Goal: Task Accomplishment & Management: Manage account settings

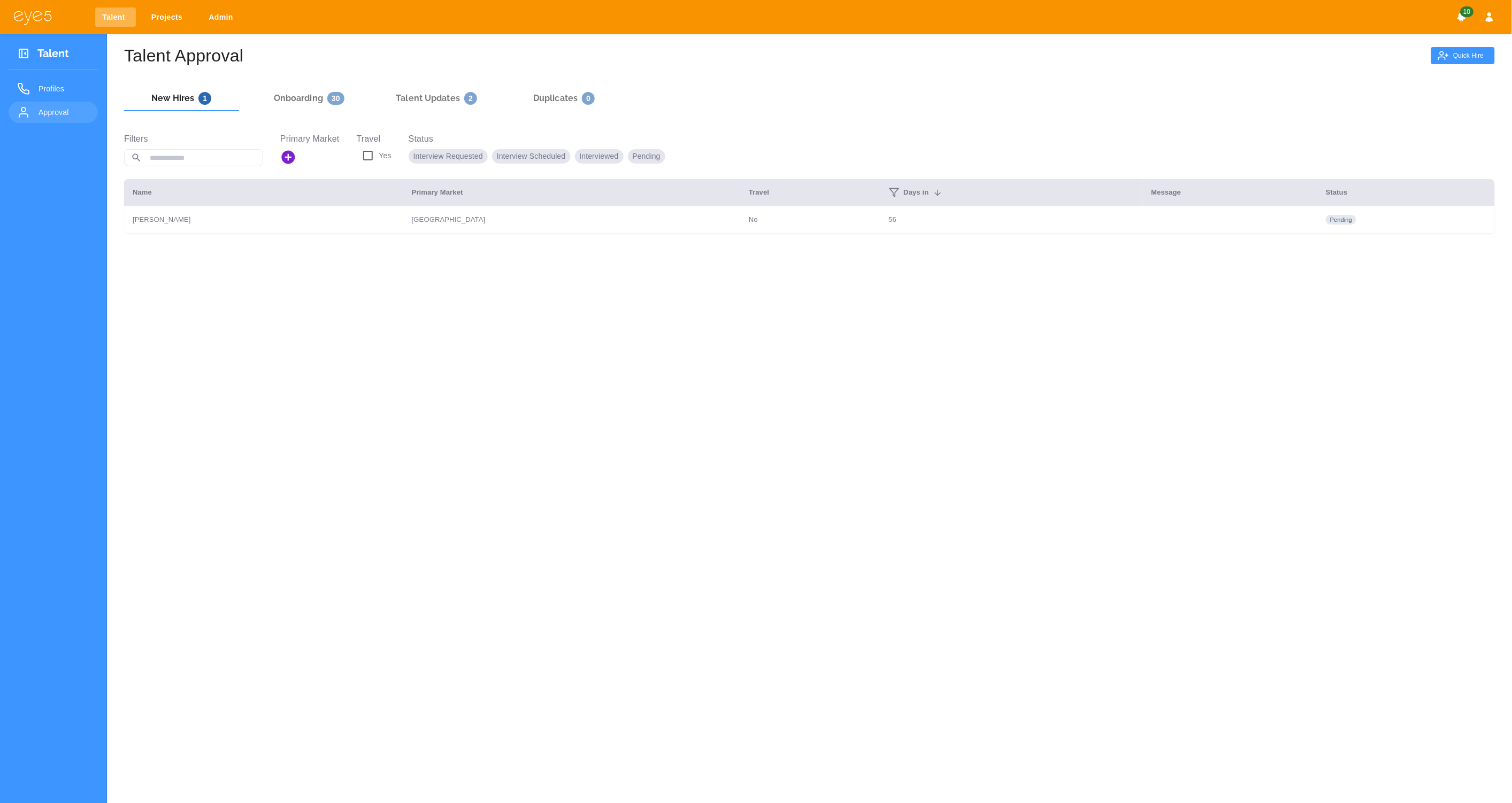
click at [113, 21] on link "Talent" at bounding box center [115, 18] width 40 height 20
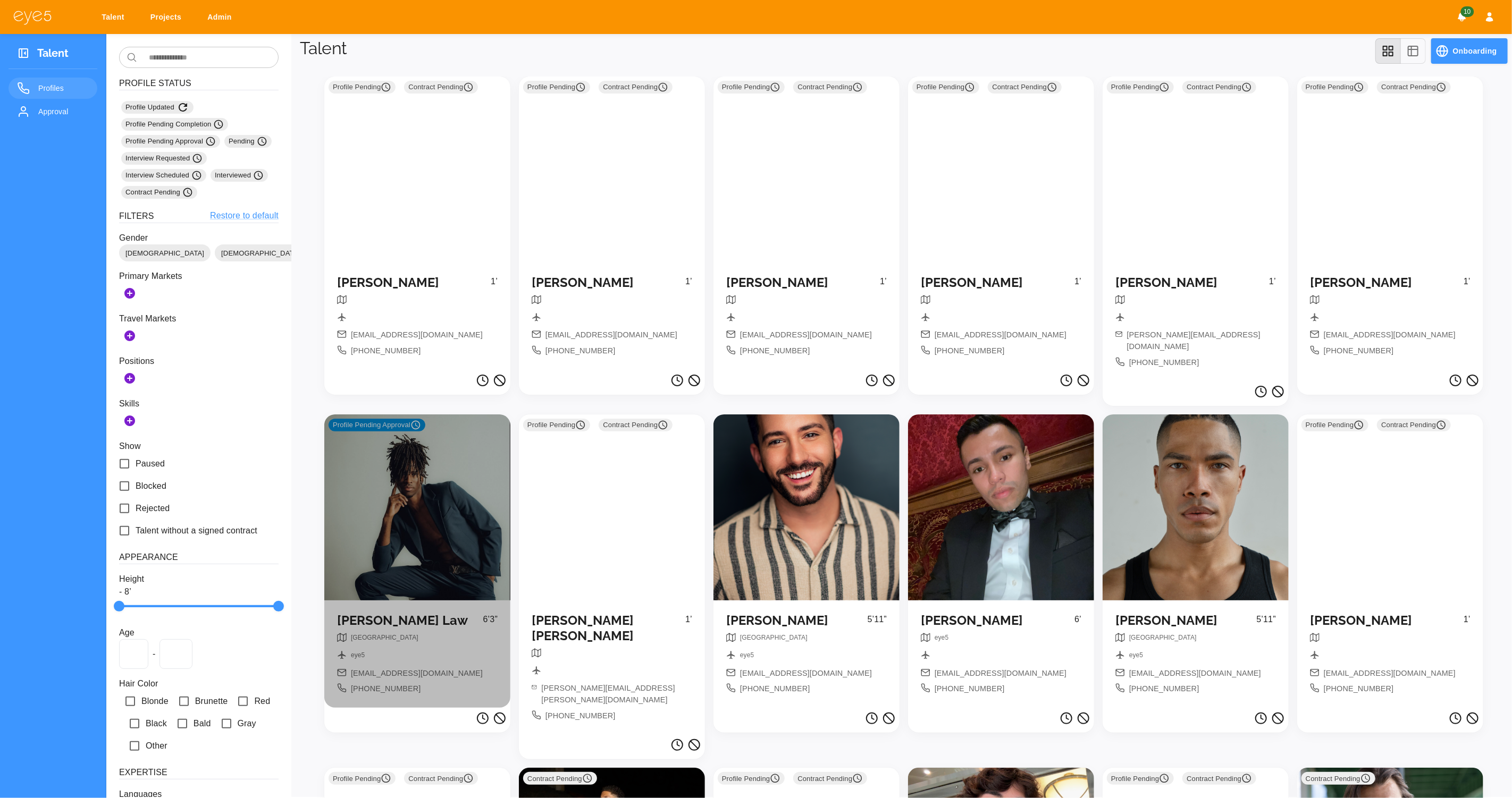
click at [430, 473] on div "Profile Pending Approval" at bounding box center [417, 508] width 186 height 186
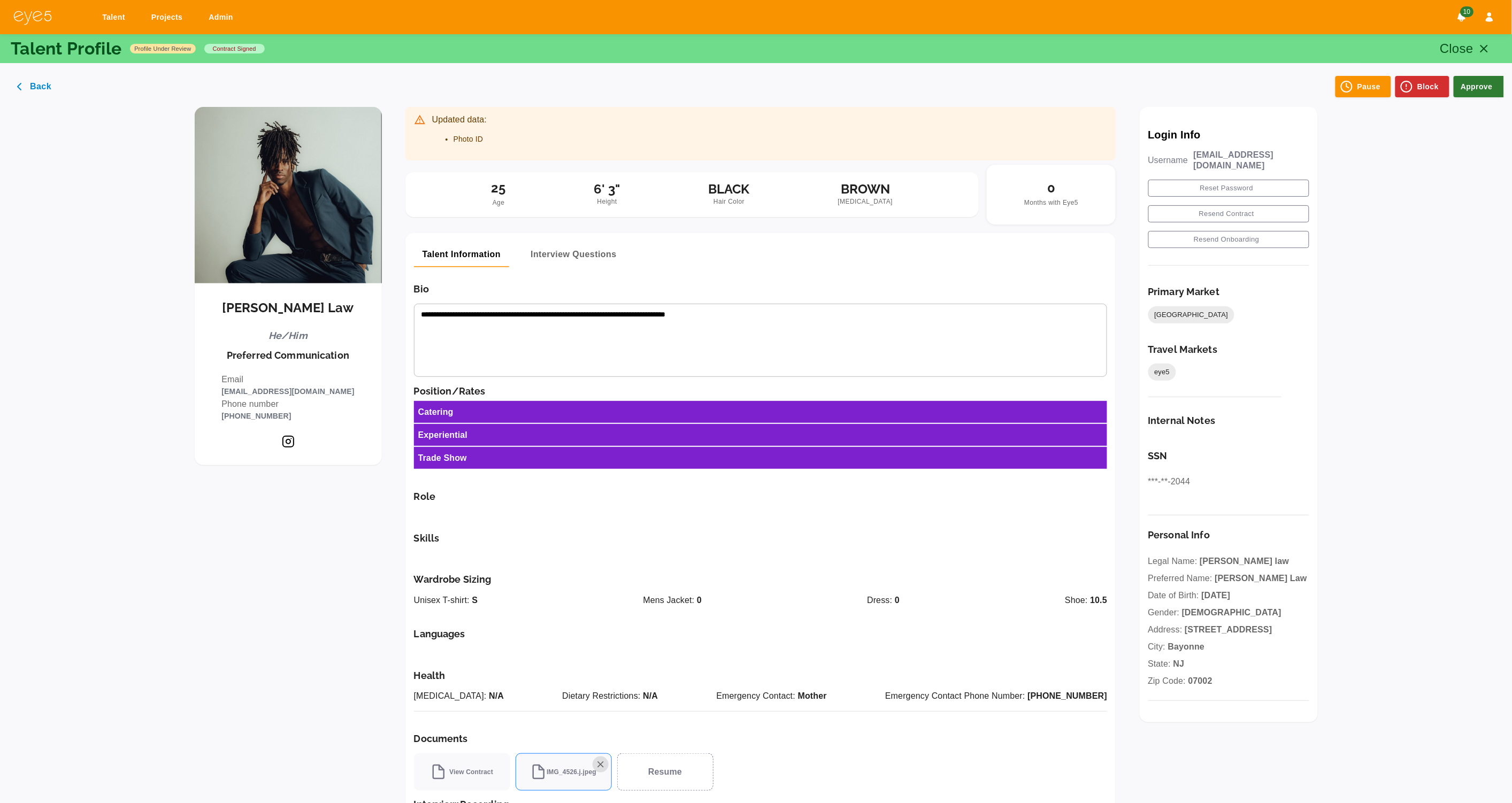
click at [1483, 90] on button "Approve" at bounding box center [1479, 87] width 50 height 21
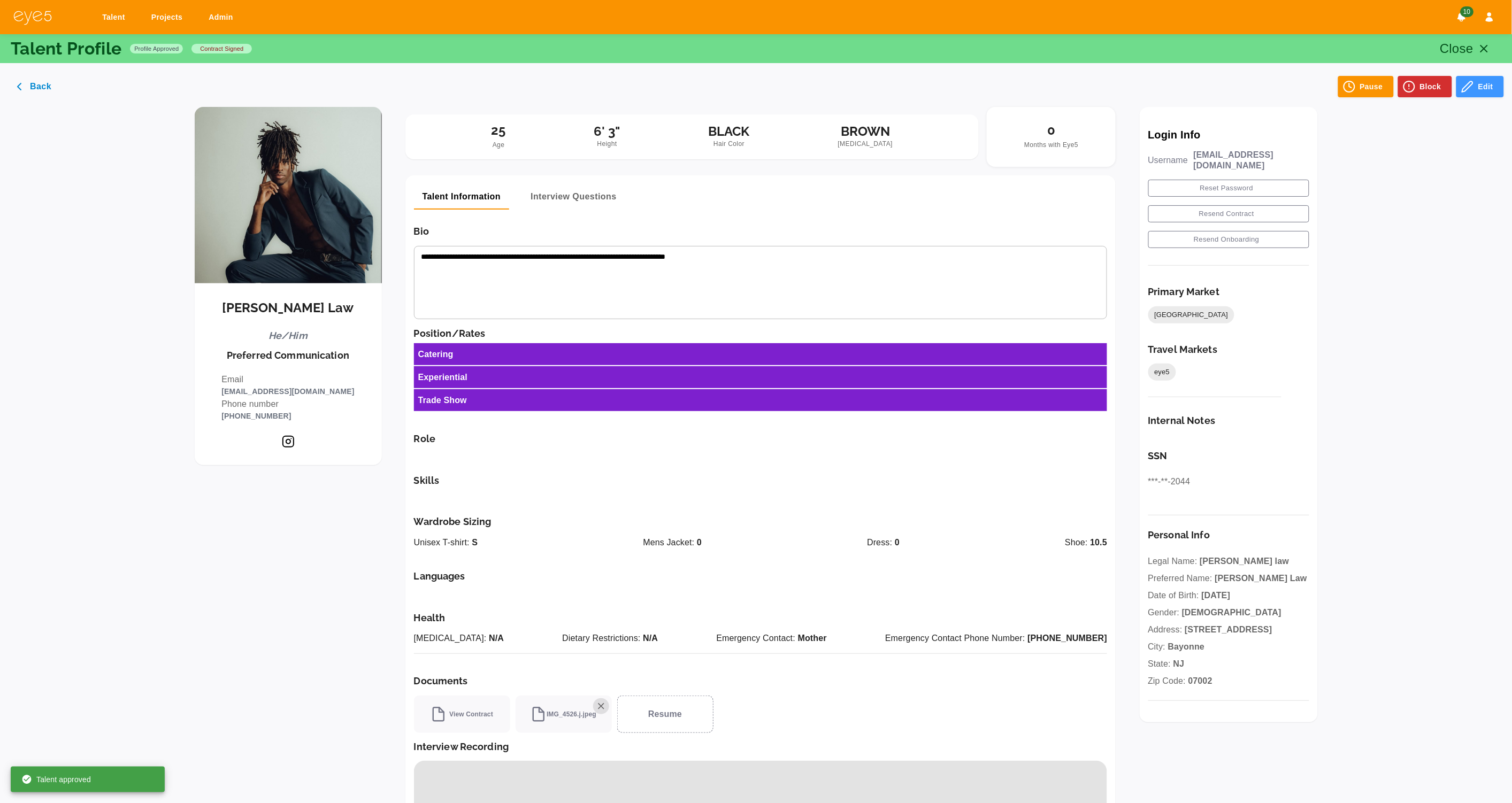
click at [967, 359] on div "Catering" at bounding box center [761, 355] width 694 height 22
click at [1485, 83] on button "Edit" at bounding box center [1480, 87] width 48 height 21
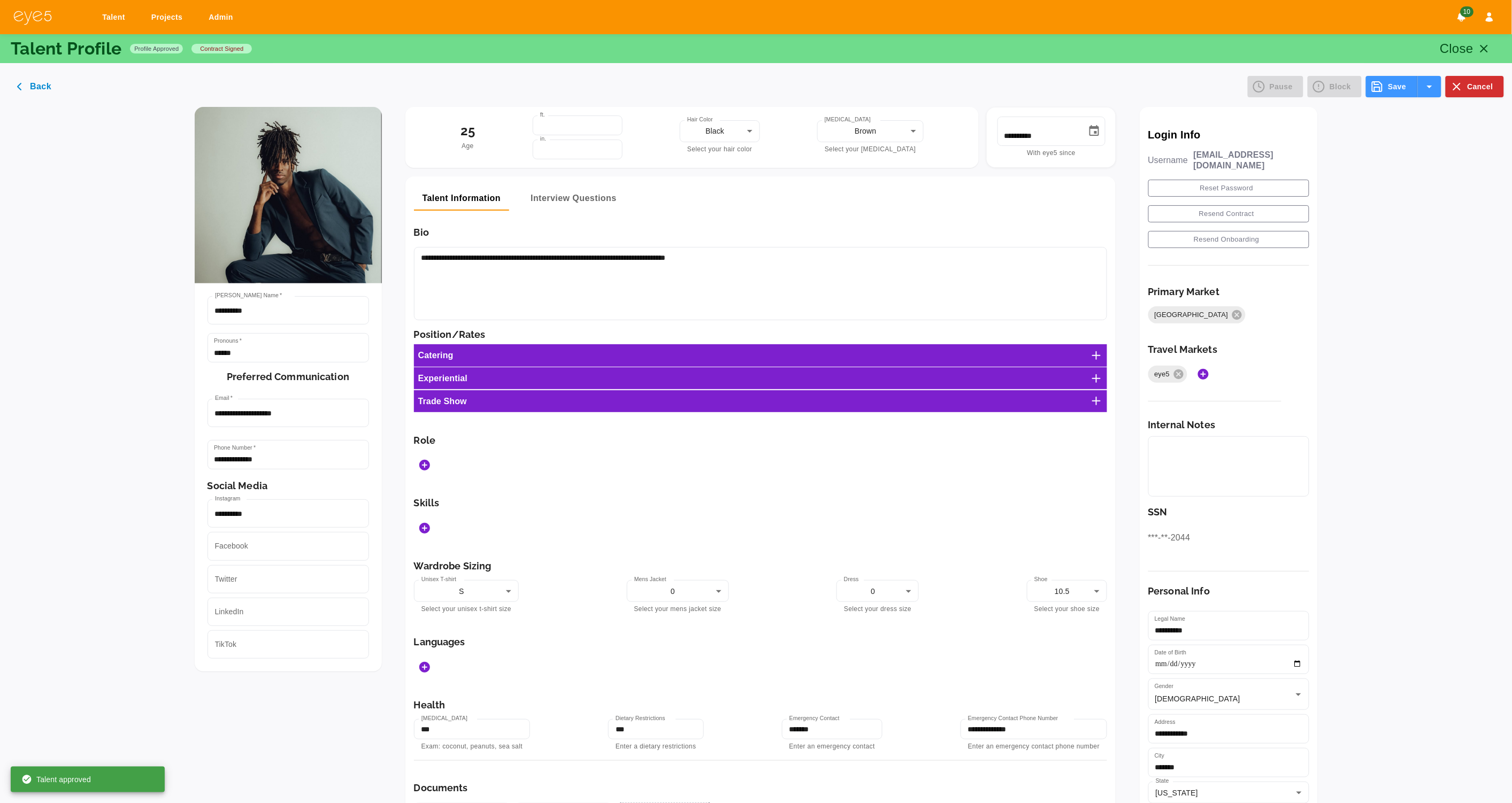
click at [1101, 356] on line at bounding box center [1097, 356] width 8 height 0
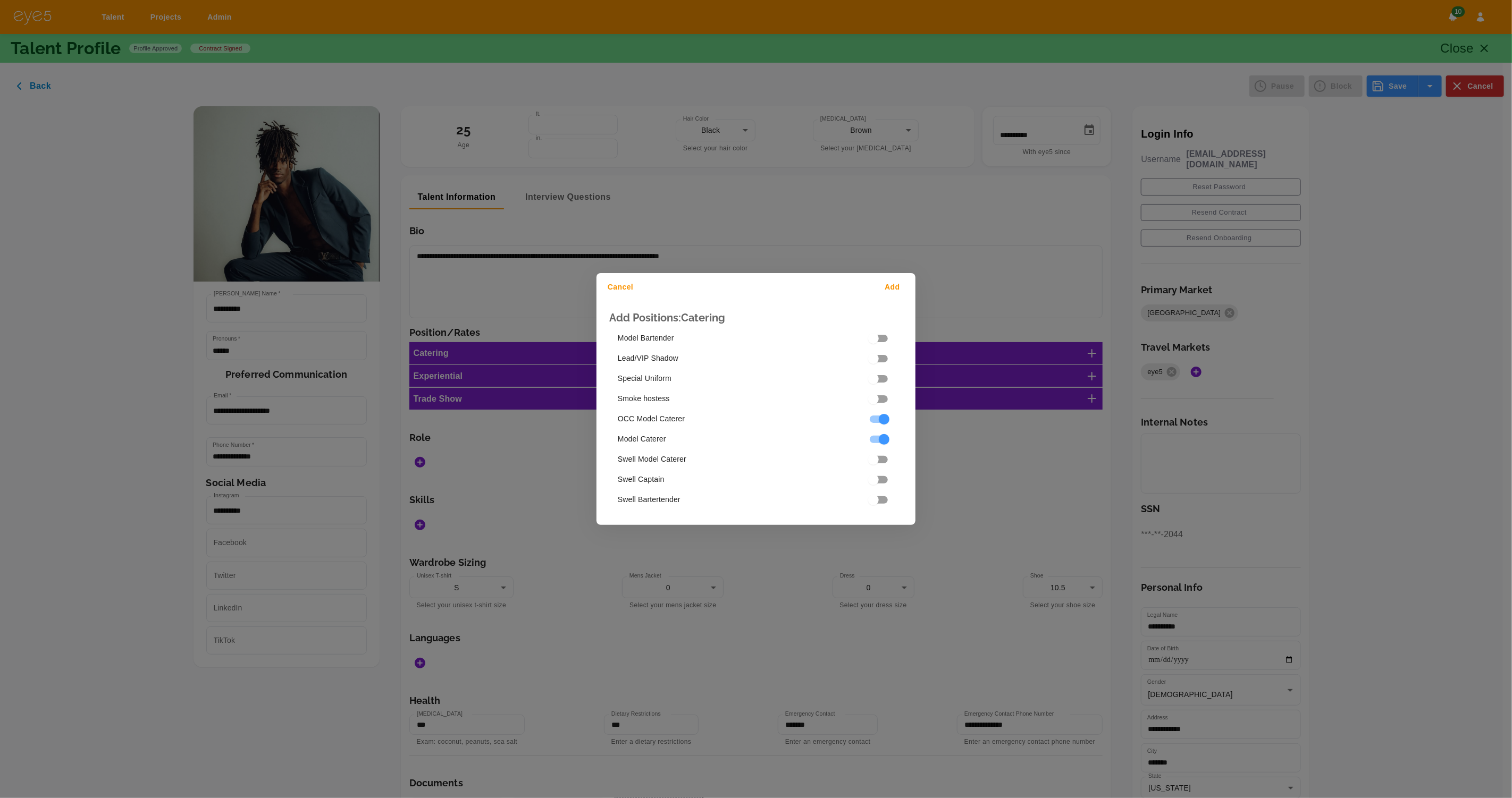
click at [888, 288] on button "Add" at bounding box center [894, 287] width 34 height 19
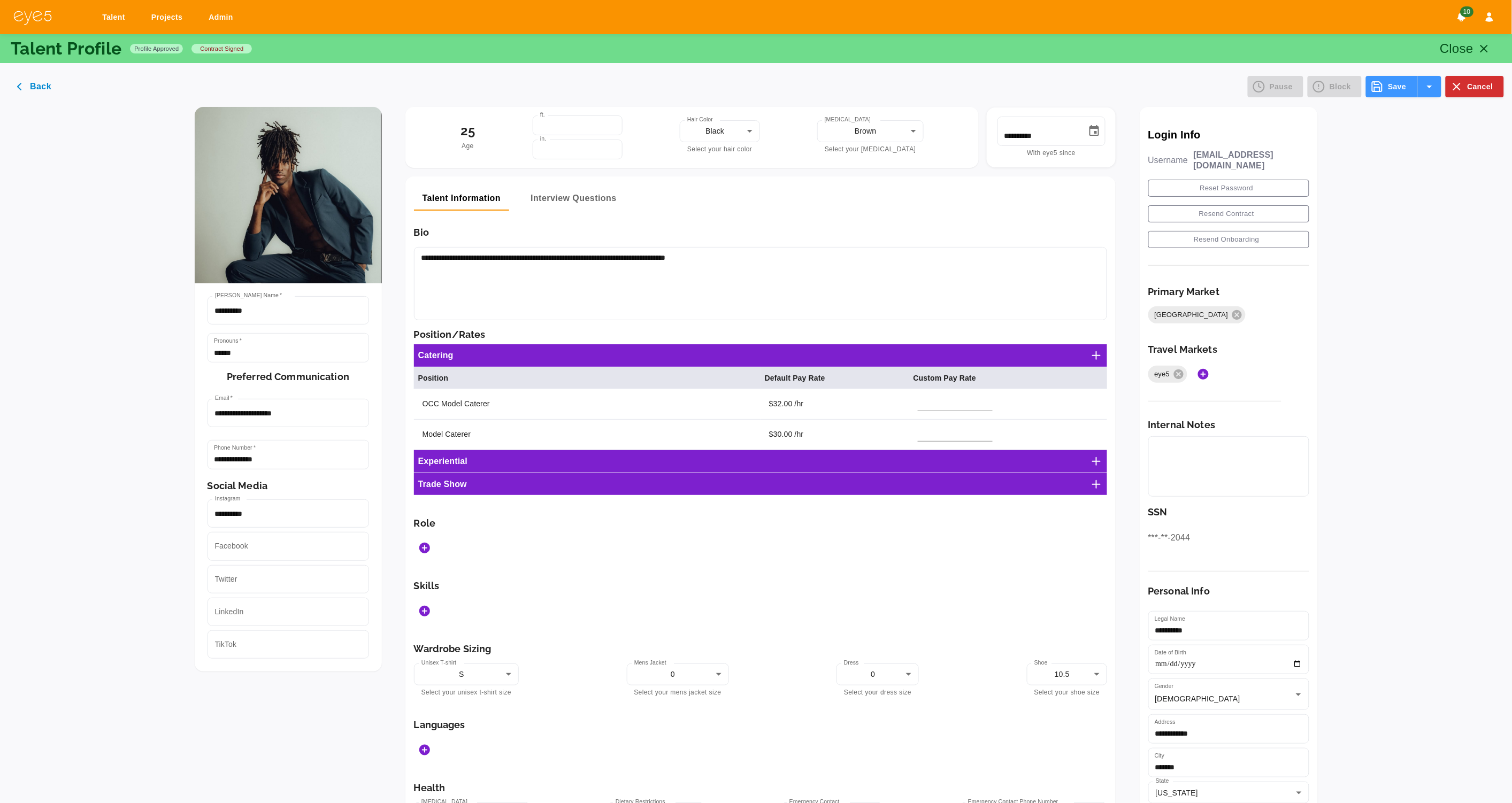
click at [430, 549] on icon "Add Roles" at bounding box center [424, 548] width 10 height 10
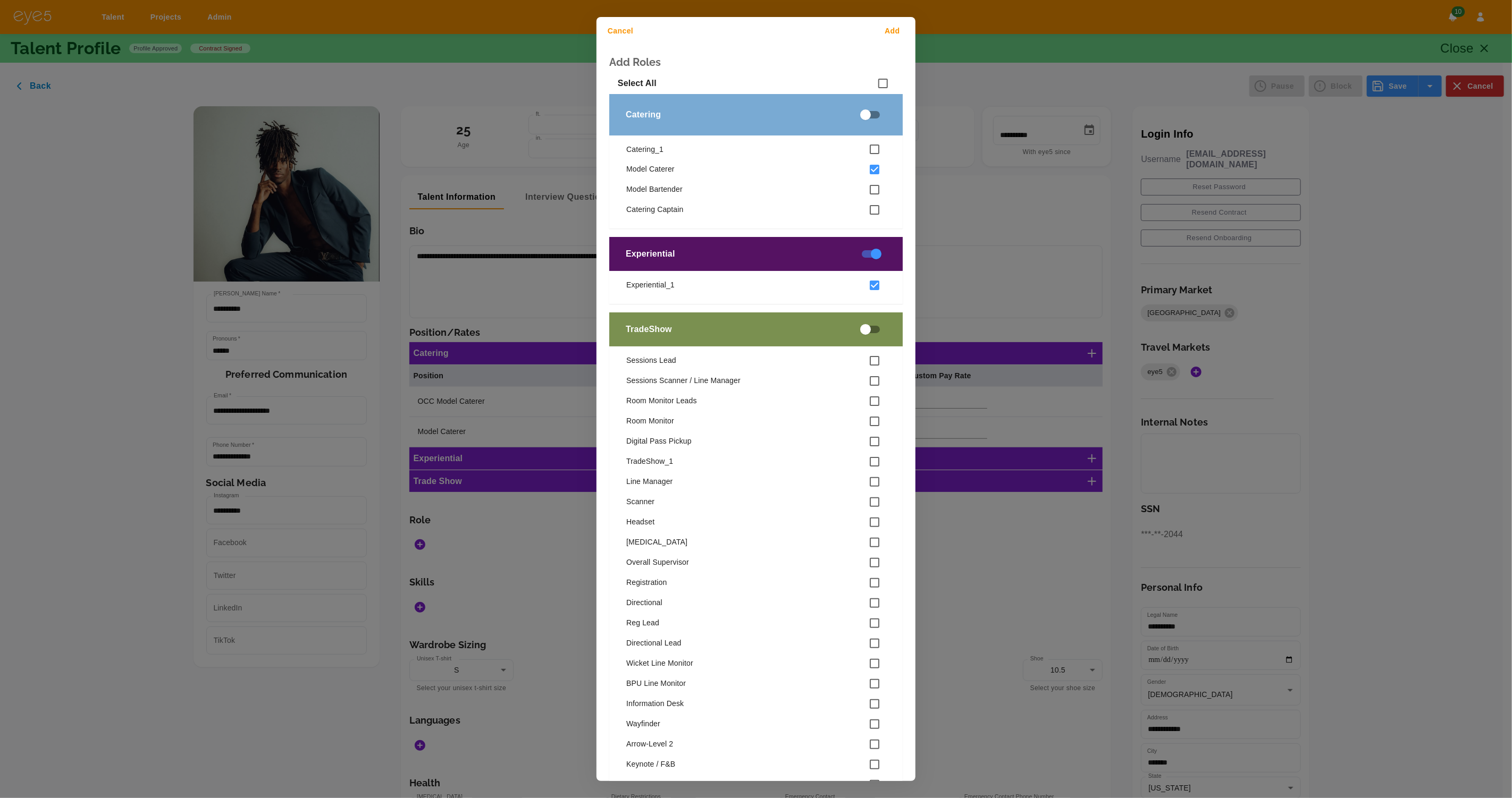
click at [890, 27] on button "Add" at bounding box center [894, 31] width 34 height 19
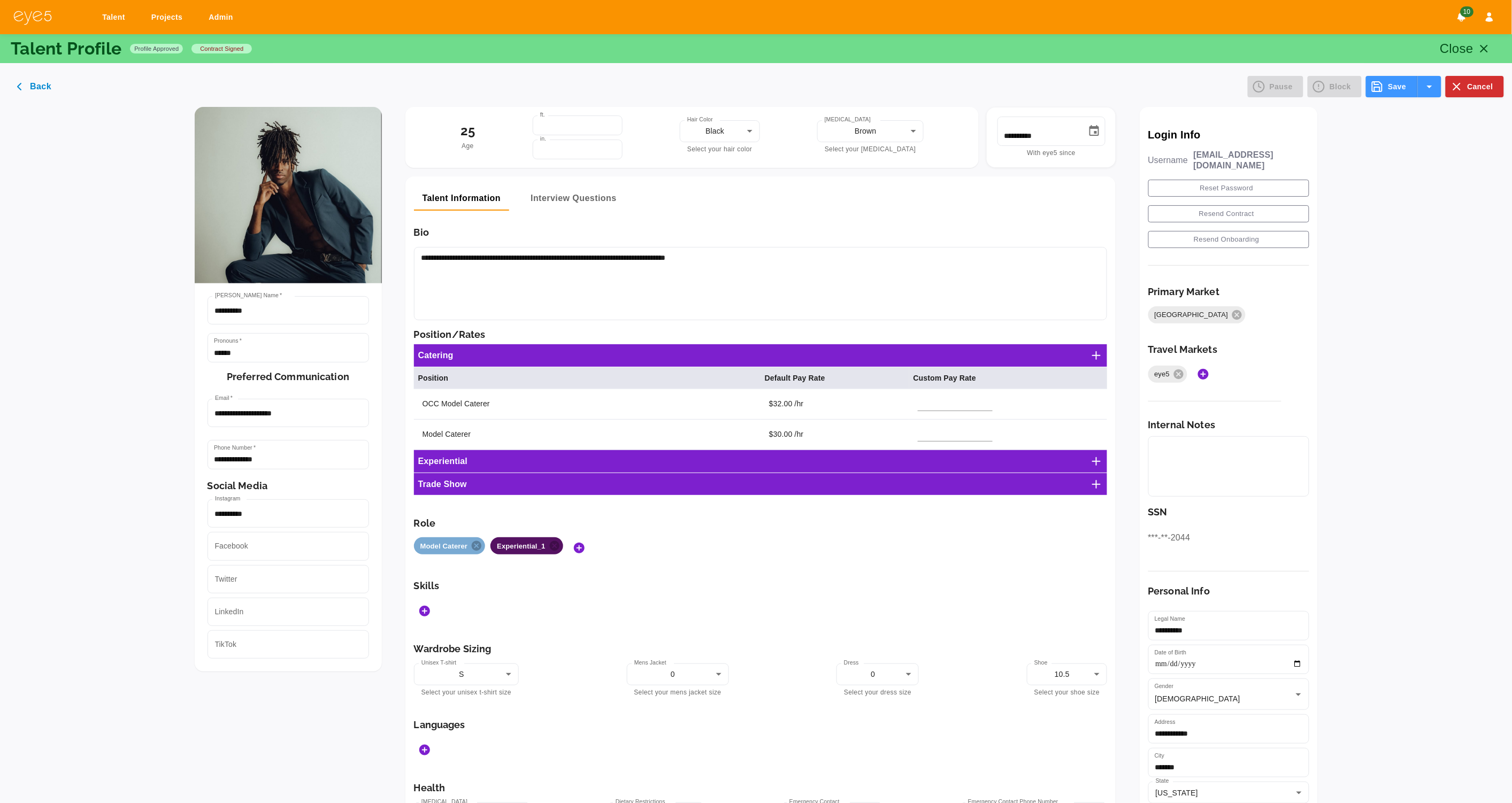
click at [1392, 88] on button "Save" at bounding box center [1392, 87] width 51 height 21
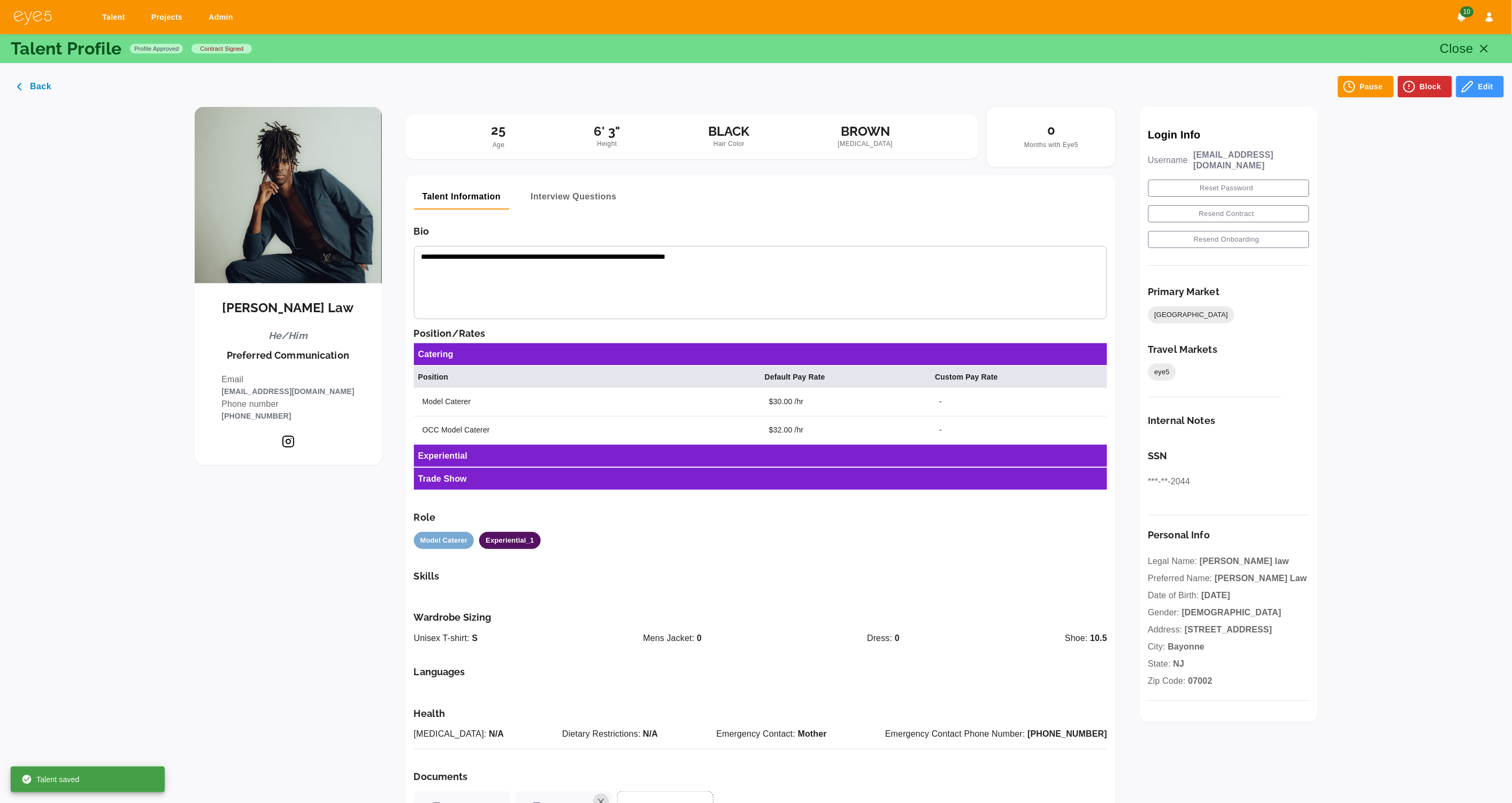
click at [1481, 50] on icon "button" at bounding box center [1485, 49] width 13 height 13
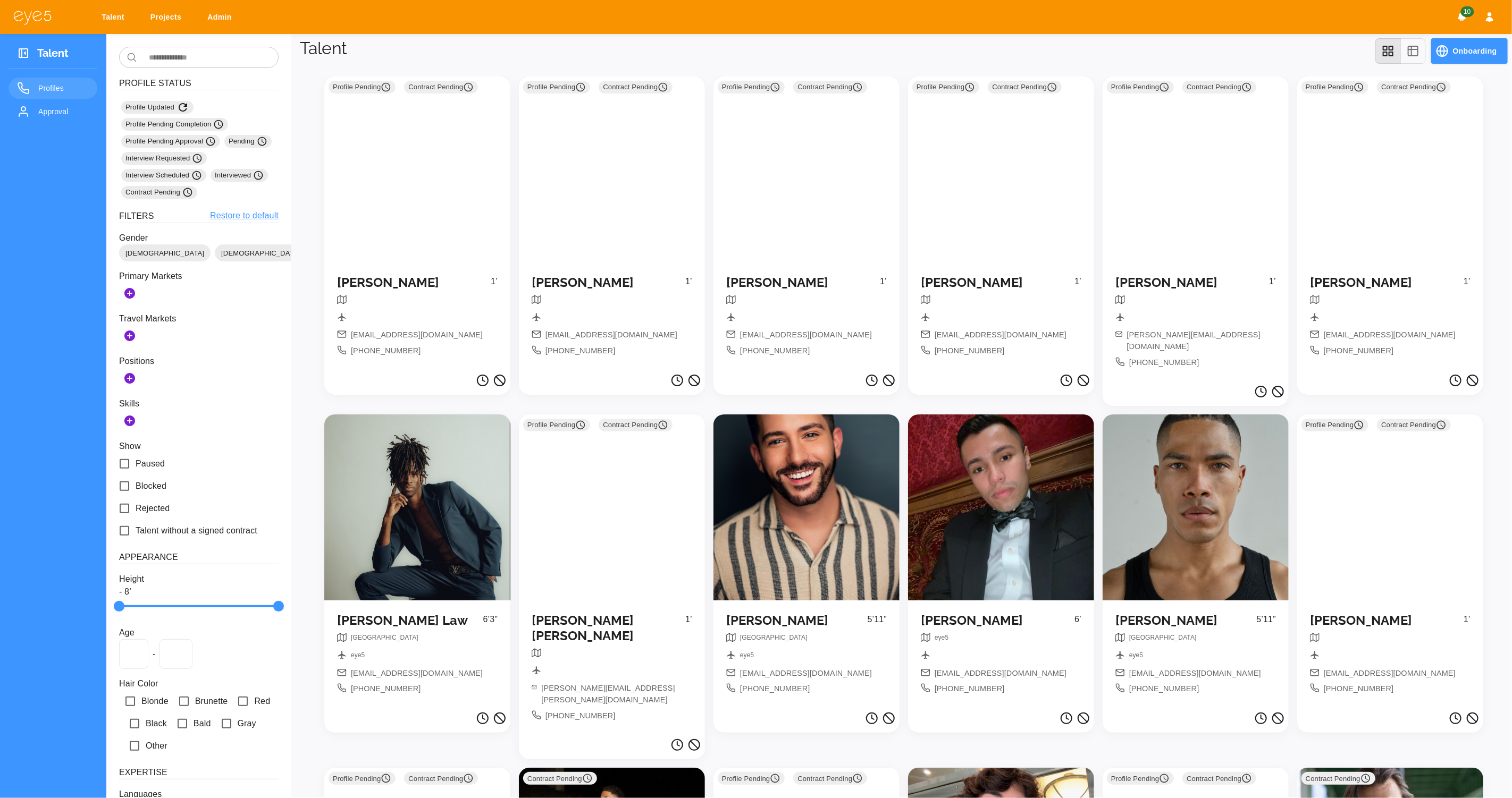
click at [380, 437] on div at bounding box center [417, 508] width 186 height 186
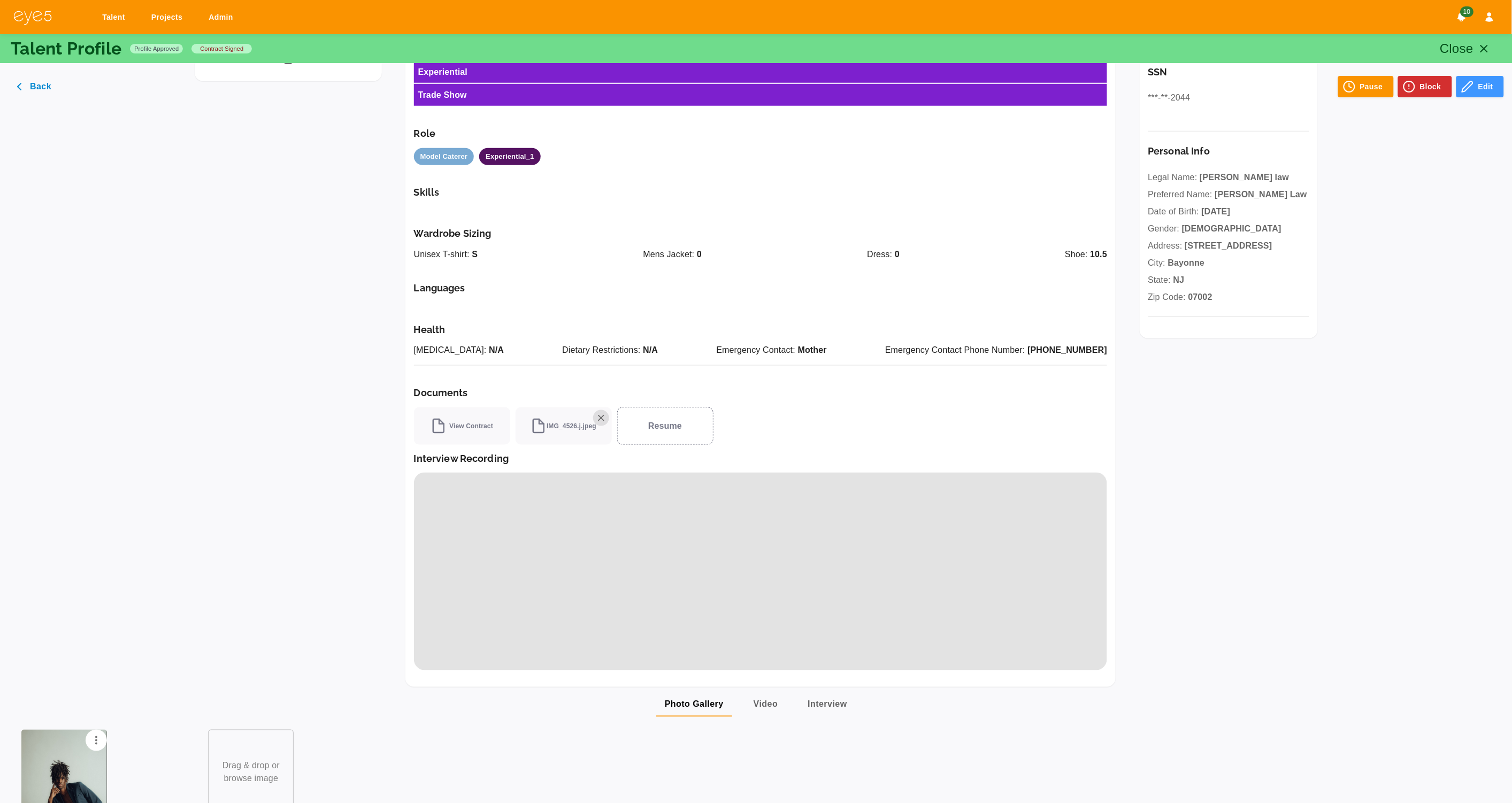
scroll to position [443, 0]
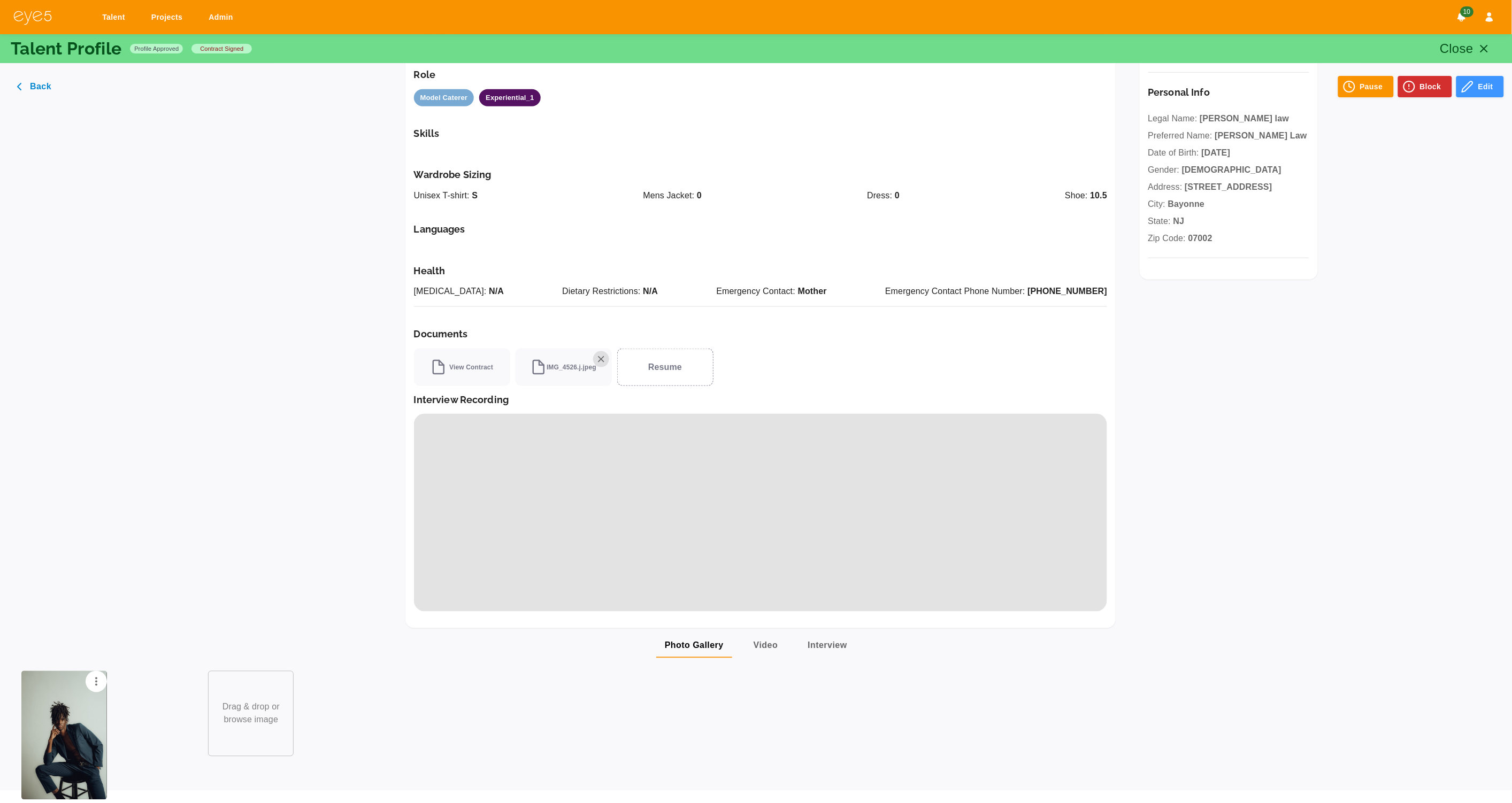
drag, startPoint x: 261, startPoint y: 365, endPoint x: 263, endPoint y: 356, distance: 9.2
click at [262, 364] on div "**********" at bounding box center [756, 146] width 1123 height 964
click at [1487, 44] on icon "button" at bounding box center [1485, 49] width 13 height 13
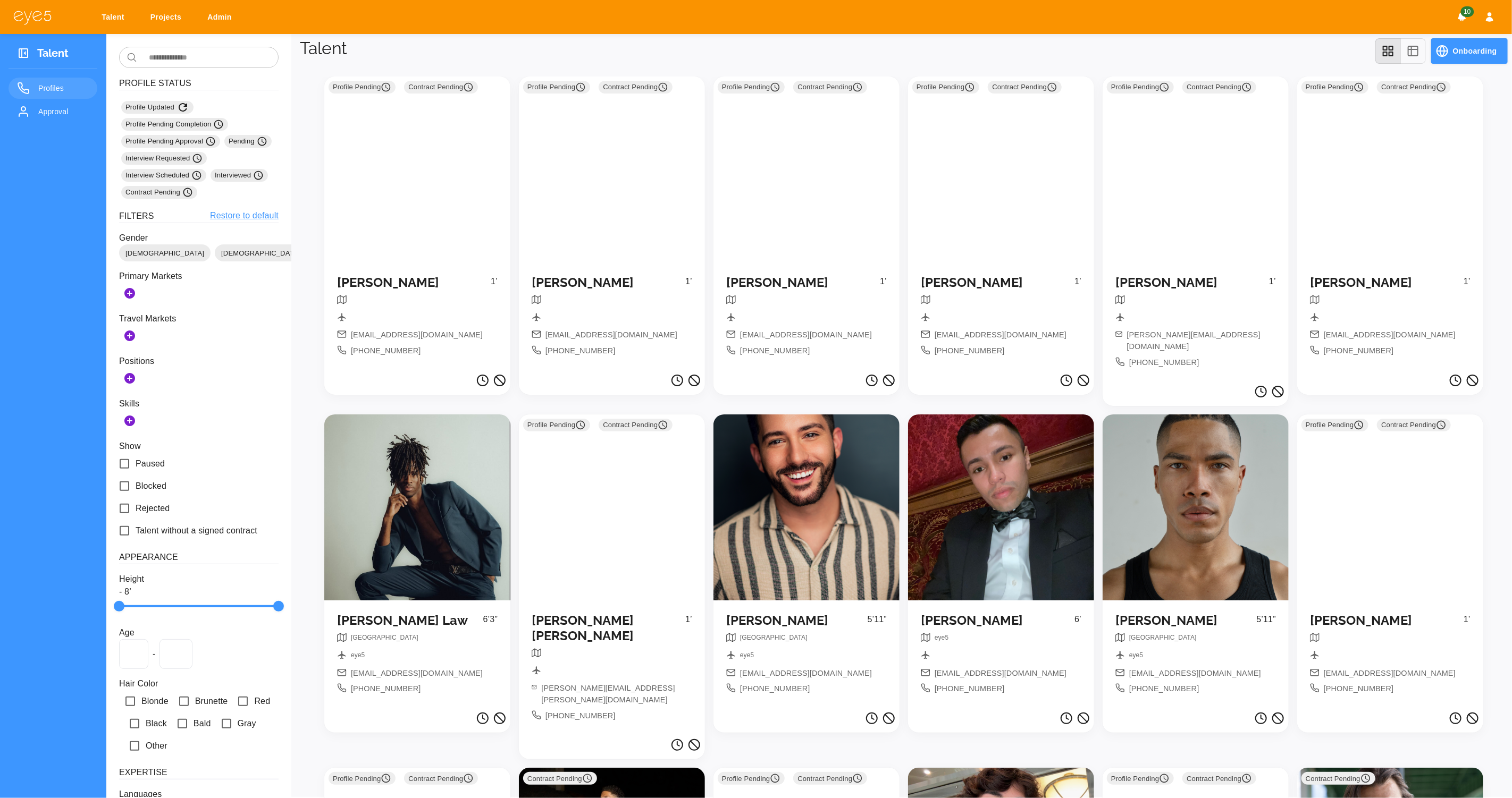
click at [160, 12] on link "Projects" at bounding box center [168, 17] width 49 height 19
select select "*"
select select "**"
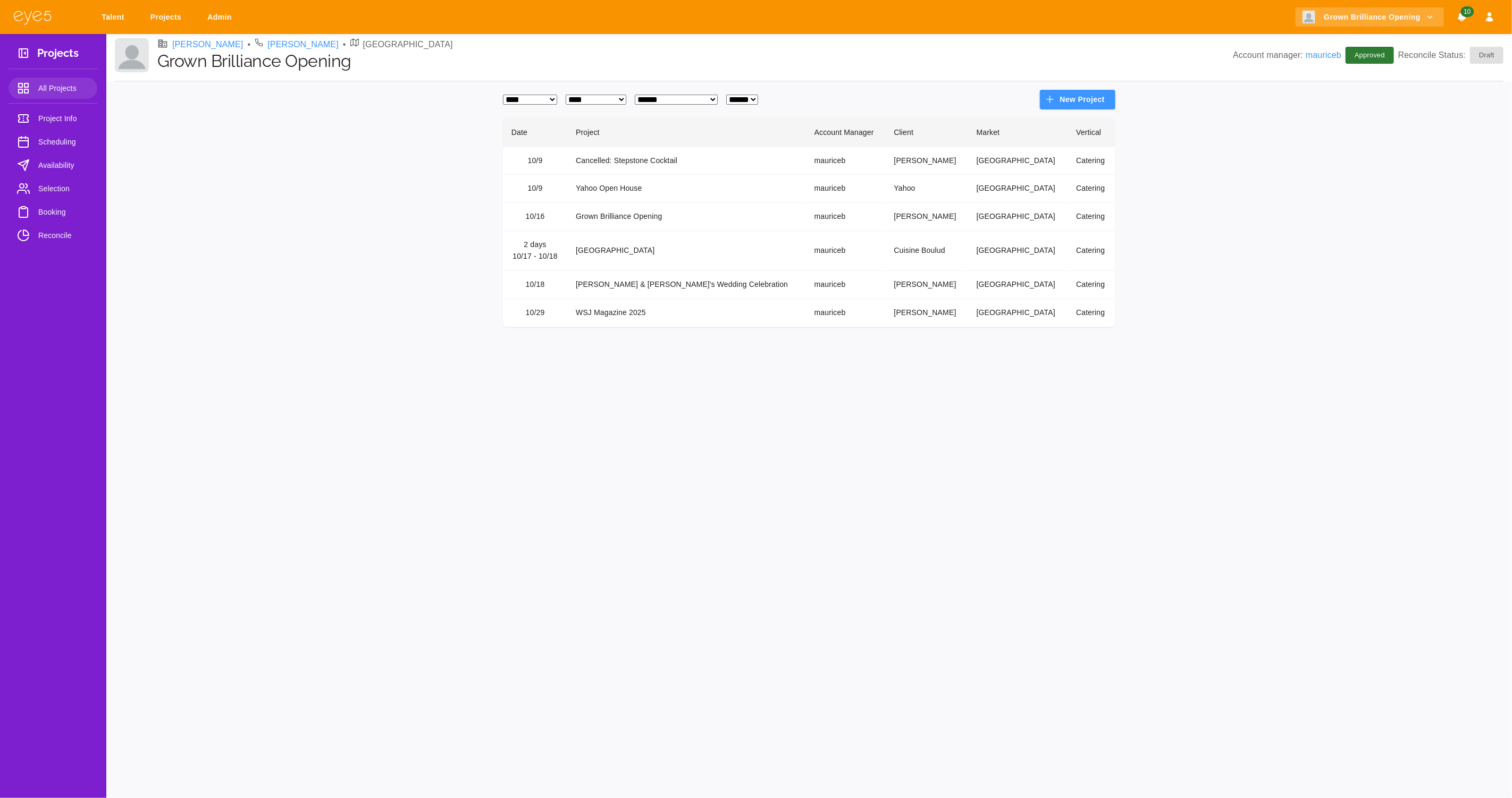
click at [635, 219] on td "Grown Brilliance Opening" at bounding box center [686, 217] width 239 height 28
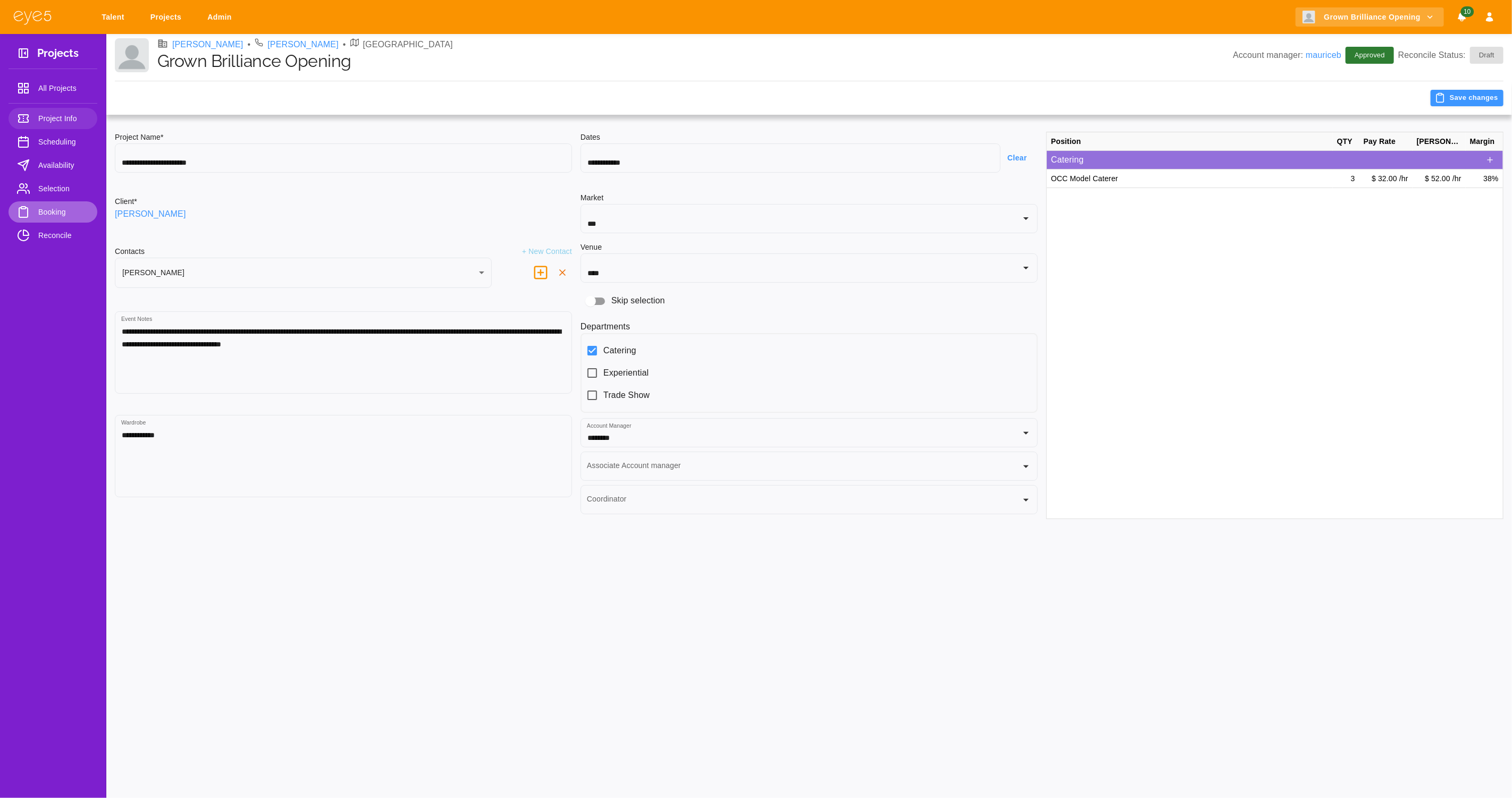
click at [52, 211] on span "Booking" at bounding box center [63, 212] width 50 height 13
